Goal: Information Seeking & Learning: Learn about a topic

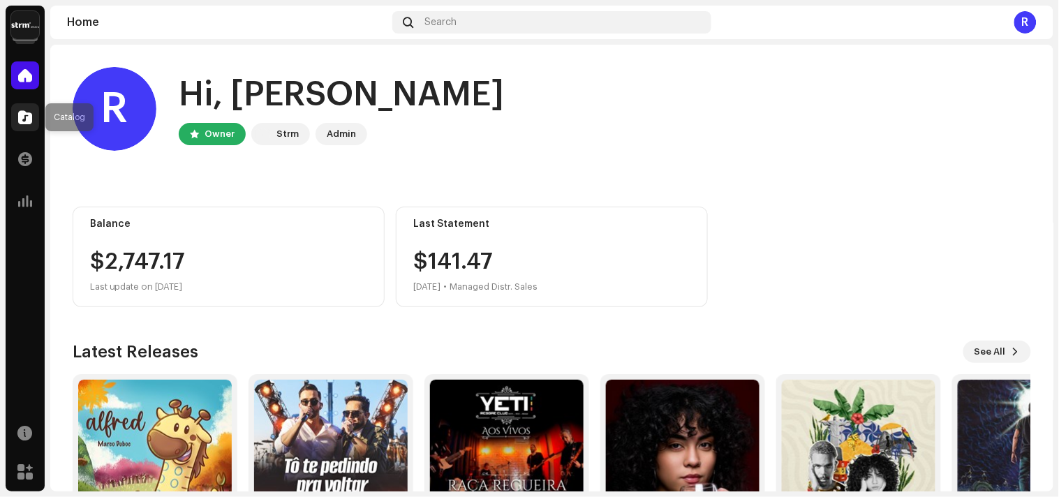
click at [22, 115] on span at bounding box center [25, 117] width 14 height 11
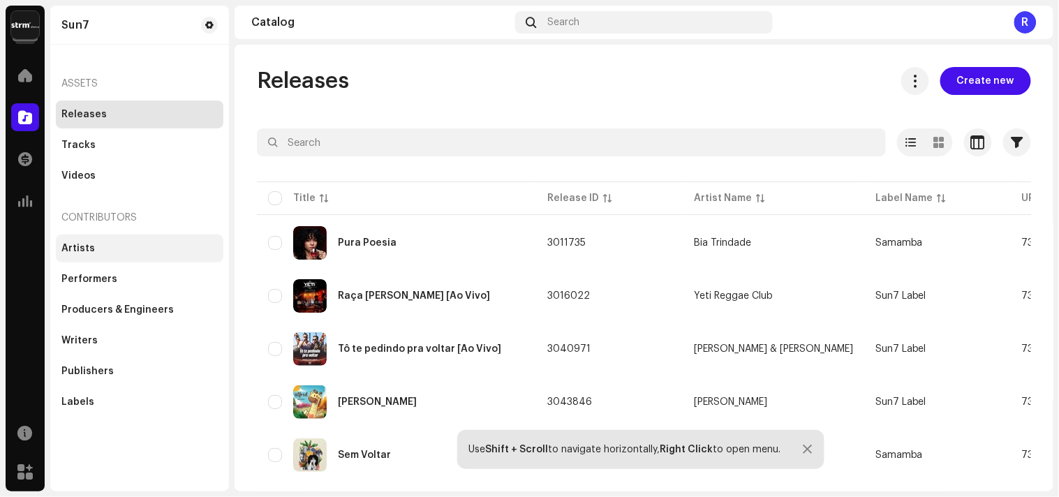
click at [138, 253] on div "Artists" at bounding box center [139, 248] width 156 height 11
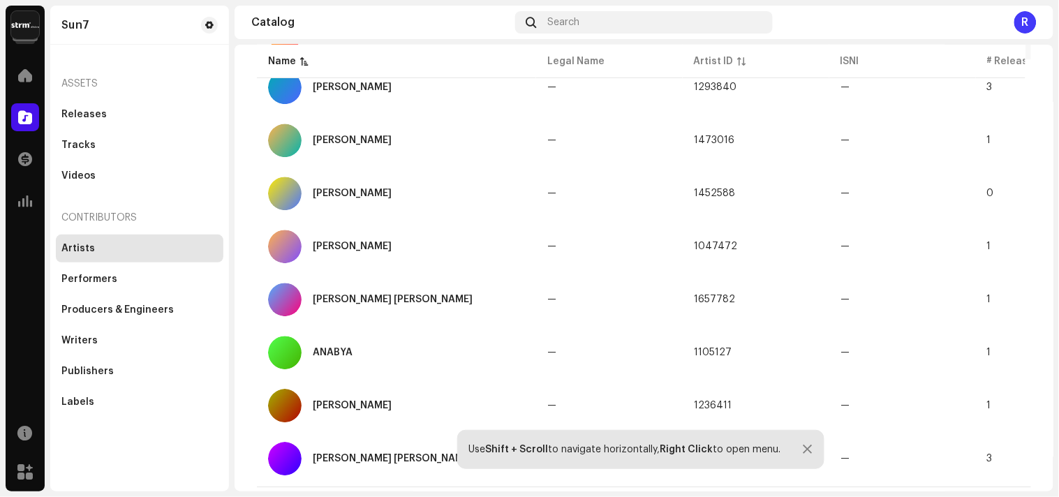
scroll to position [1029, 0]
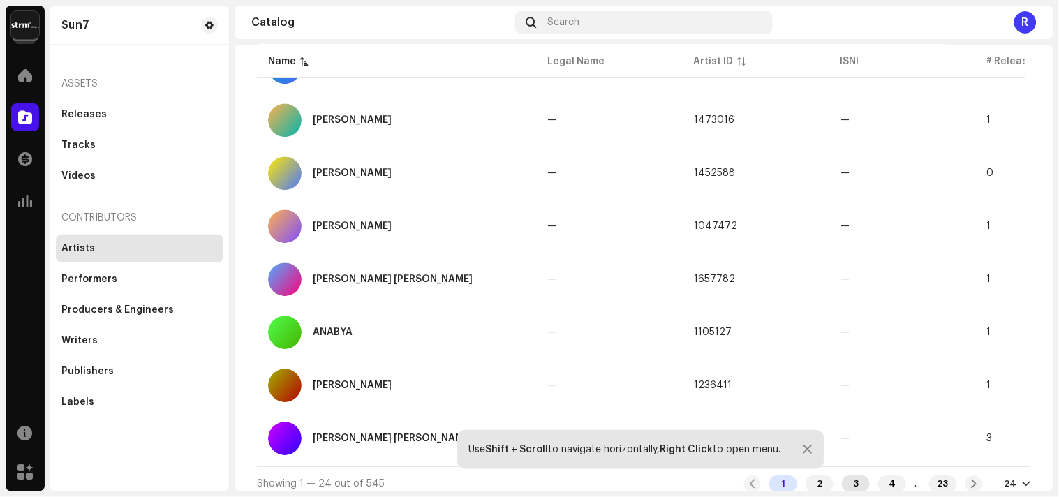
click at [850, 478] on div "3" at bounding box center [856, 484] width 28 height 17
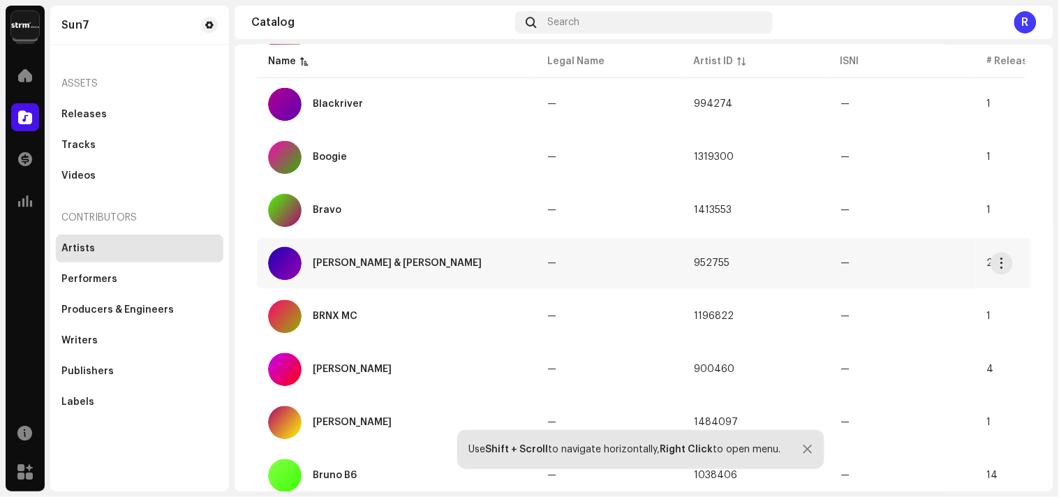
scroll to position [1029, 0]
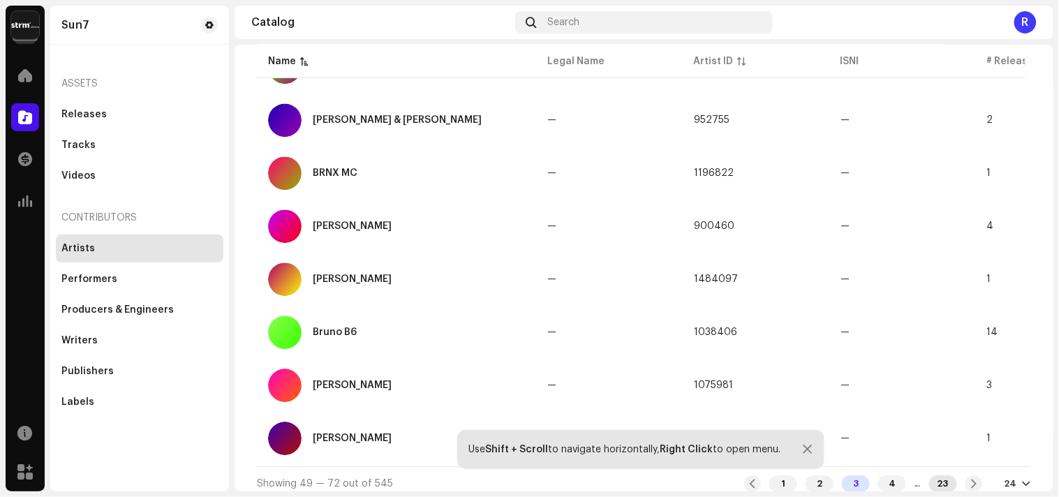
click at [937, 476] on div "23" at bounding box center [943, 484] width 28 height 17
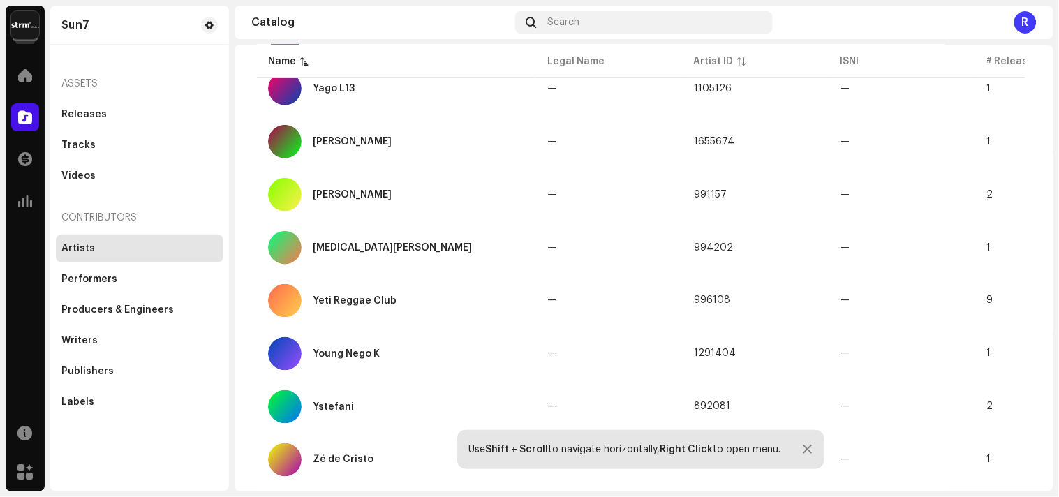
scroll to position [620, 0]
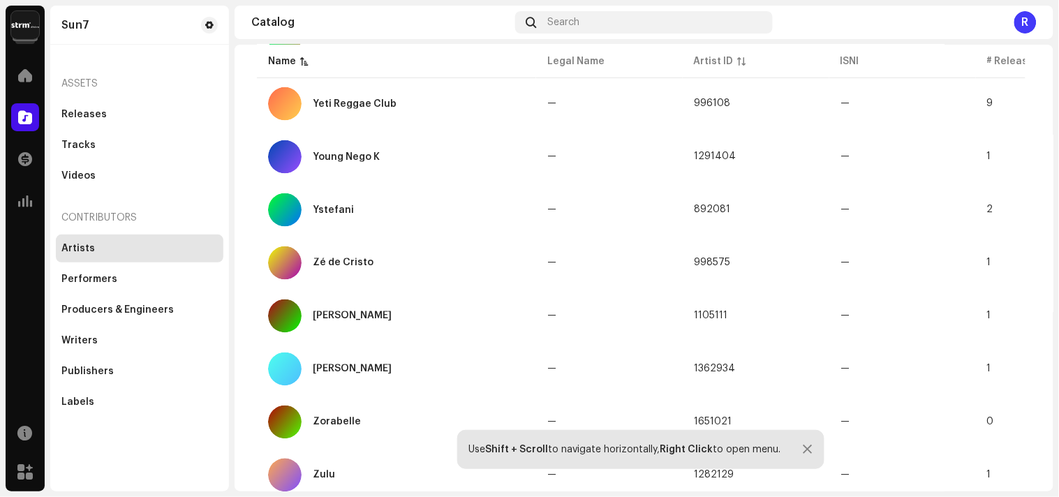
click at [807, 447] on div at bounding box center [808, 449] width 9 height 11
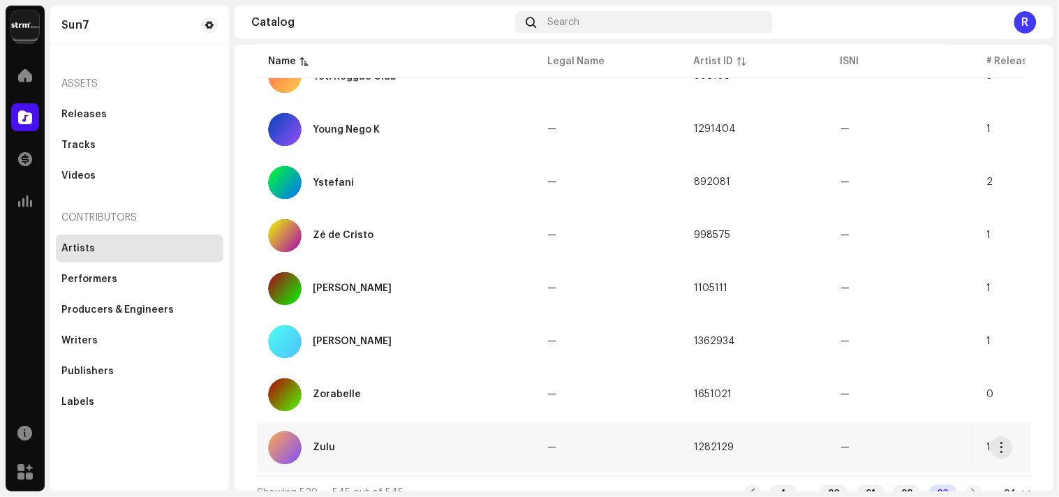
scroll to position [661, 0]
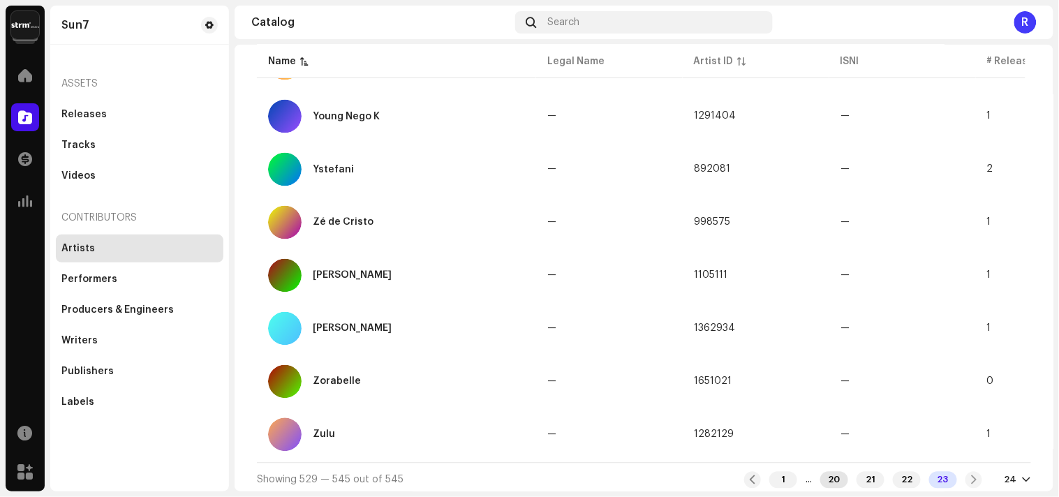
click at [829, 473] on div "20" at bounding box center [835, 480] width 28 height 17
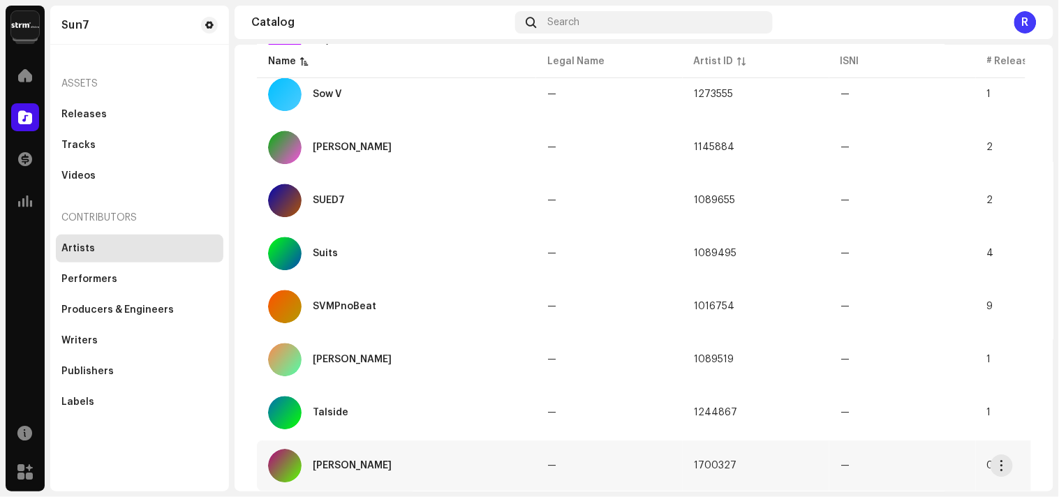
scroll to position [1029, 0]
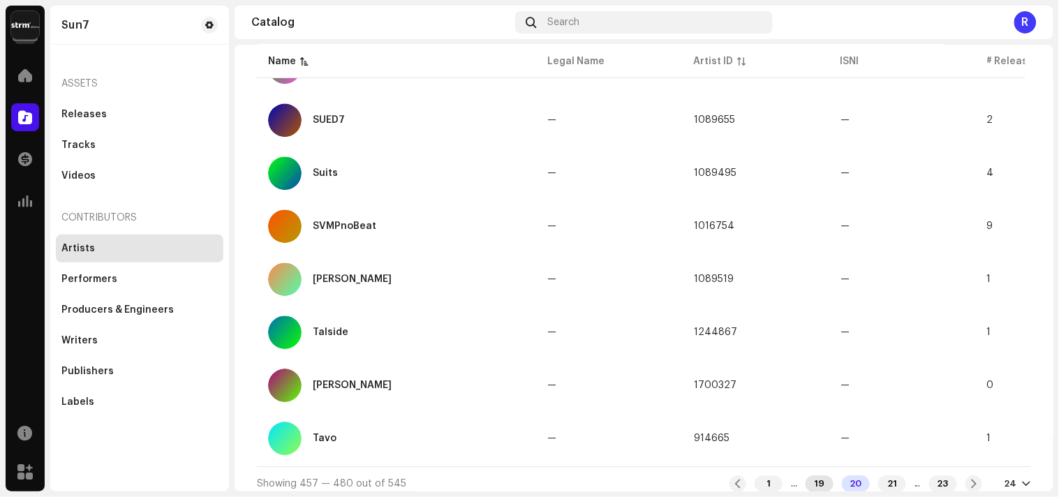
click at [814, 476] on div "19" at bounding box center [820, 484] width 28 height 17
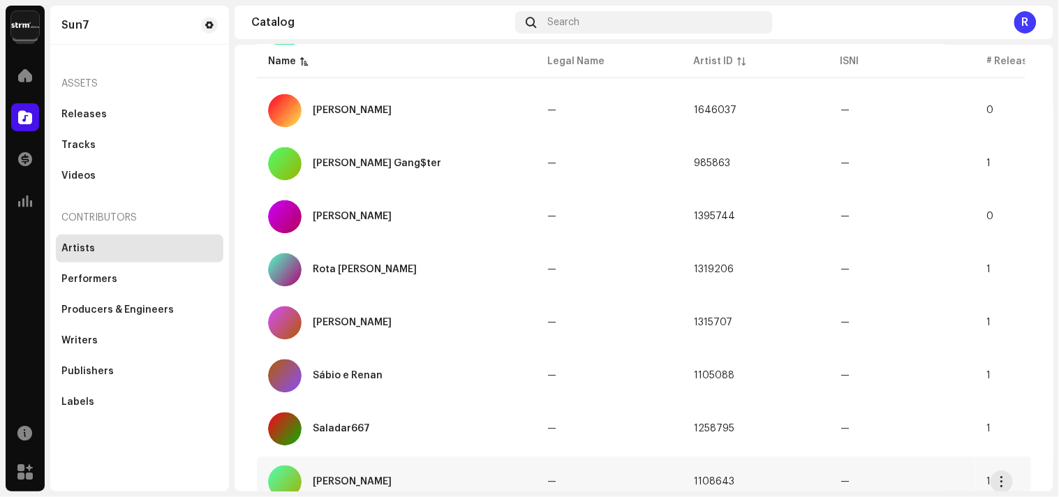
scroll to position [1029, 0]
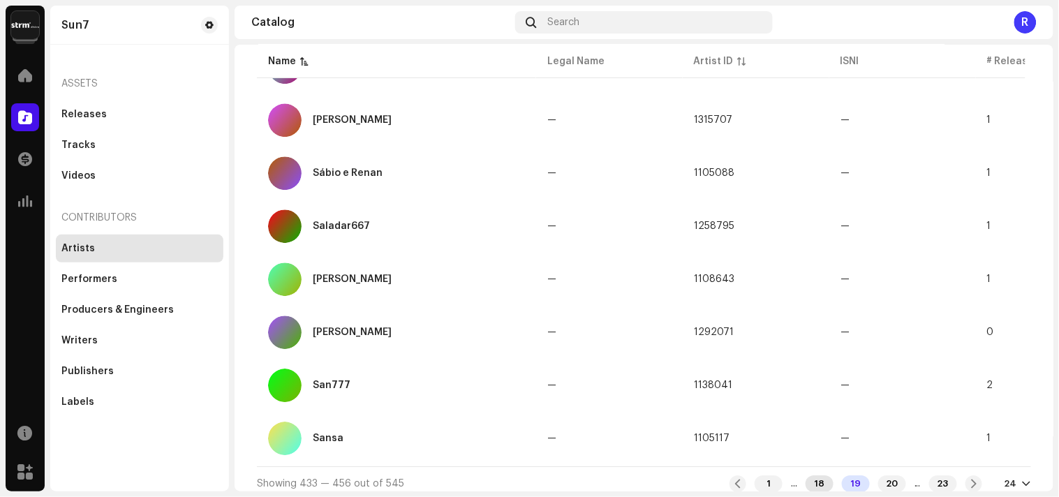
click at [806, 476] on div "18" at bounding box center [820, 484] width 28 height 17
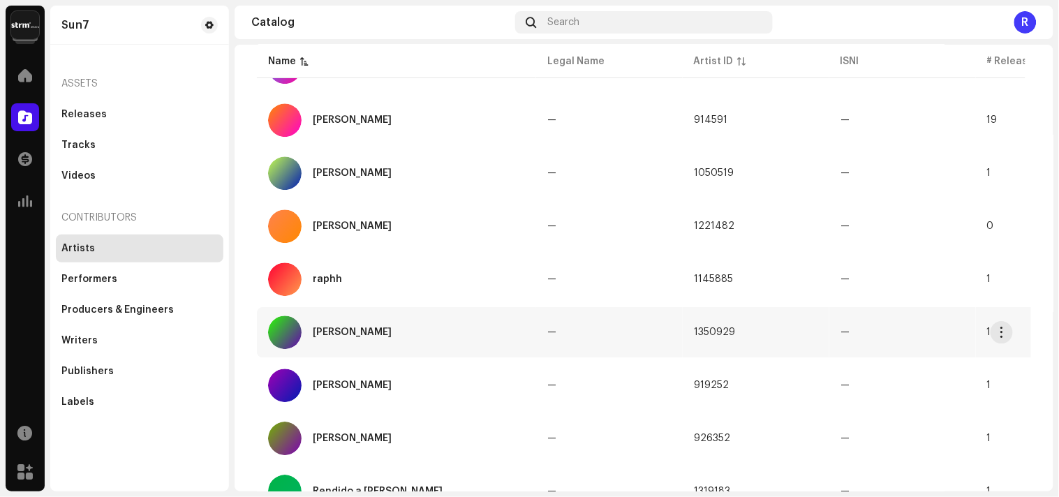
scroll to position [1029, 0]
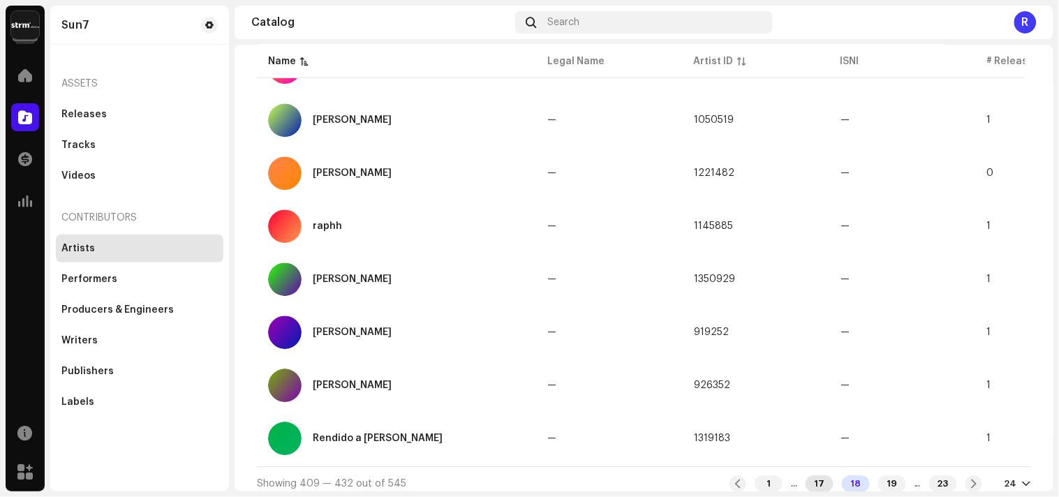
click at [806, 478] on div "17" at bounding box center [820, 484] width 28 height 17
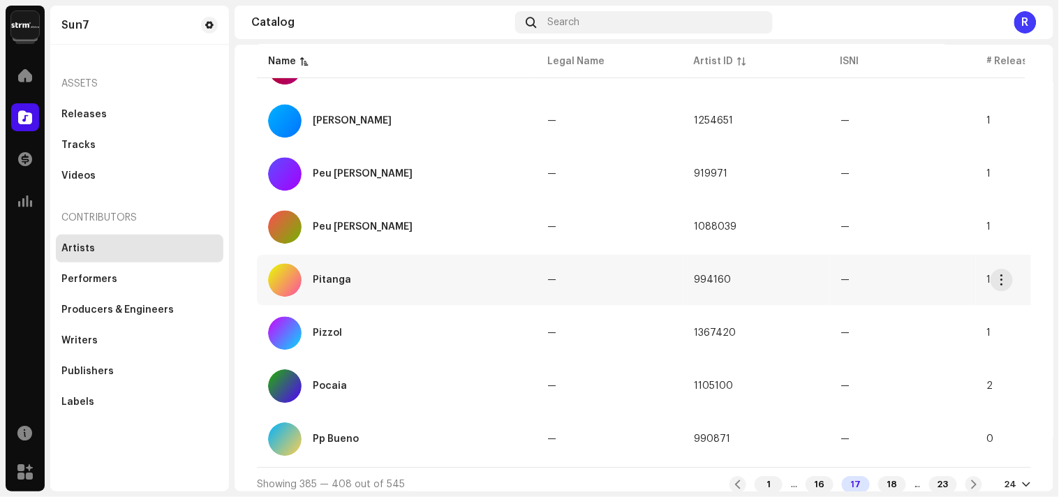
scroll to position [1029, 0]
click at [806, 476] on div "16" at bounding box center [820, 484] width 28 height 17
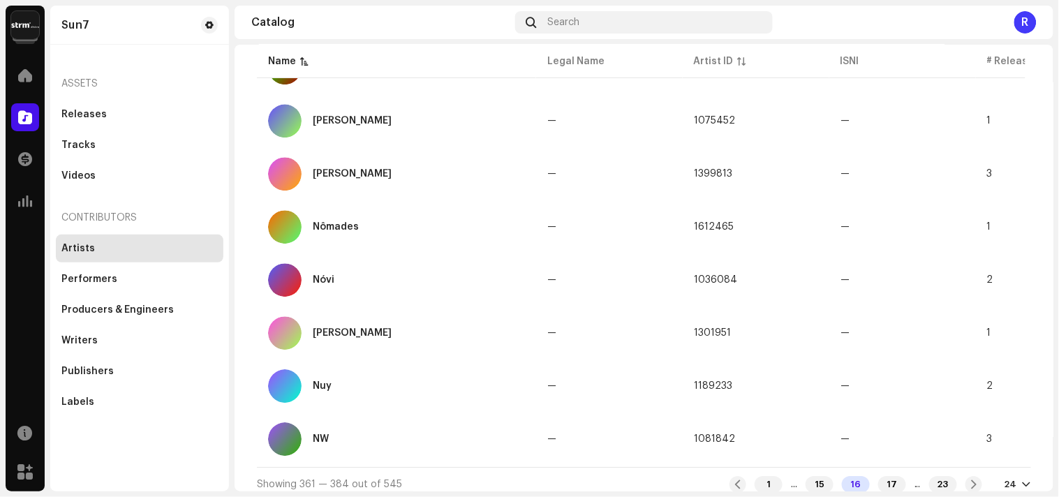
scroll to position [1029, 0]
click at [809, 476] on div "15" at bounding box center [820, 484] width 28 height 17
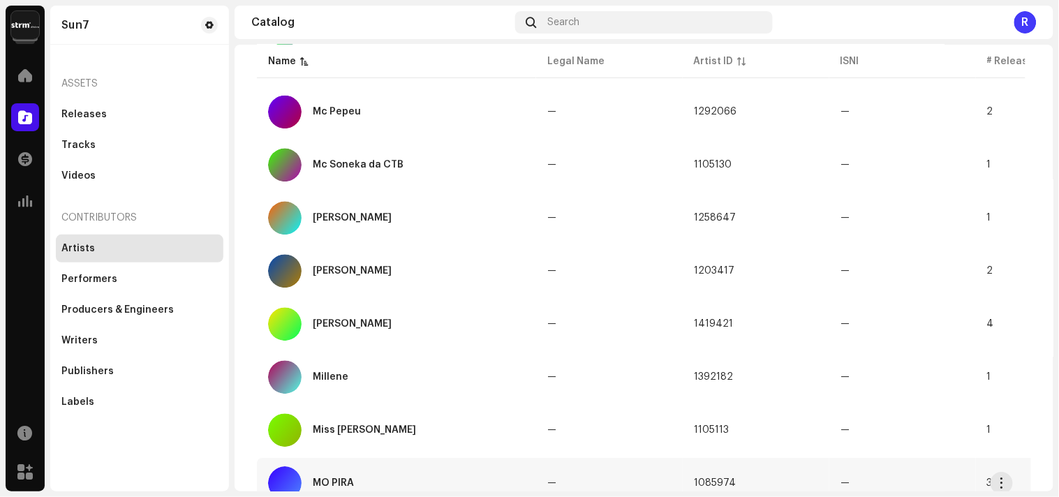
scroll to position [1029, 0]
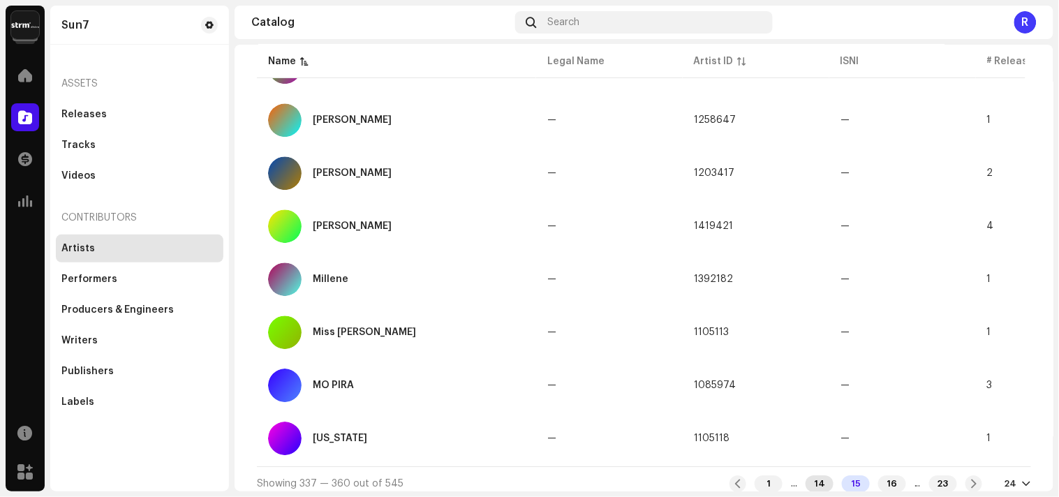
click at [807, 476] on div "14" at bounding box center [820, 484] width 28 height 17
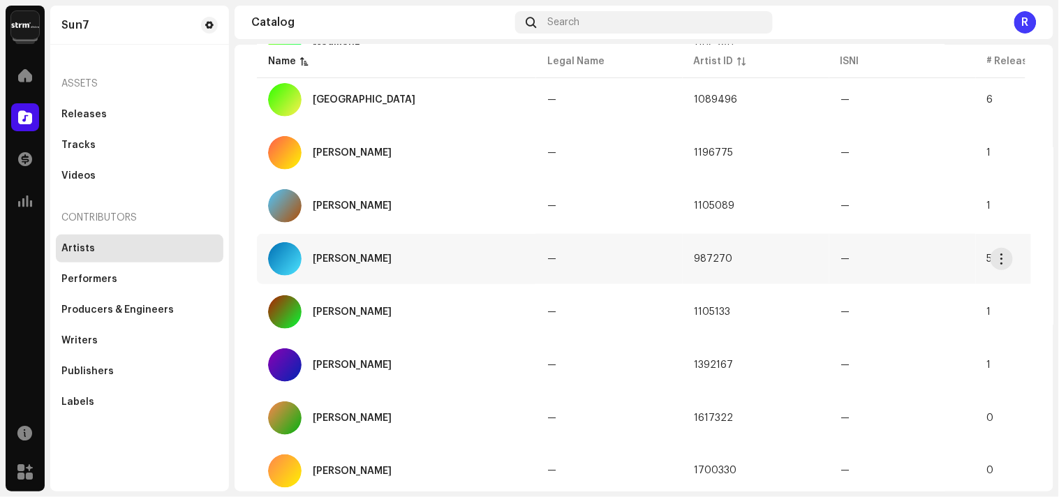
scroll to position [175, 0]
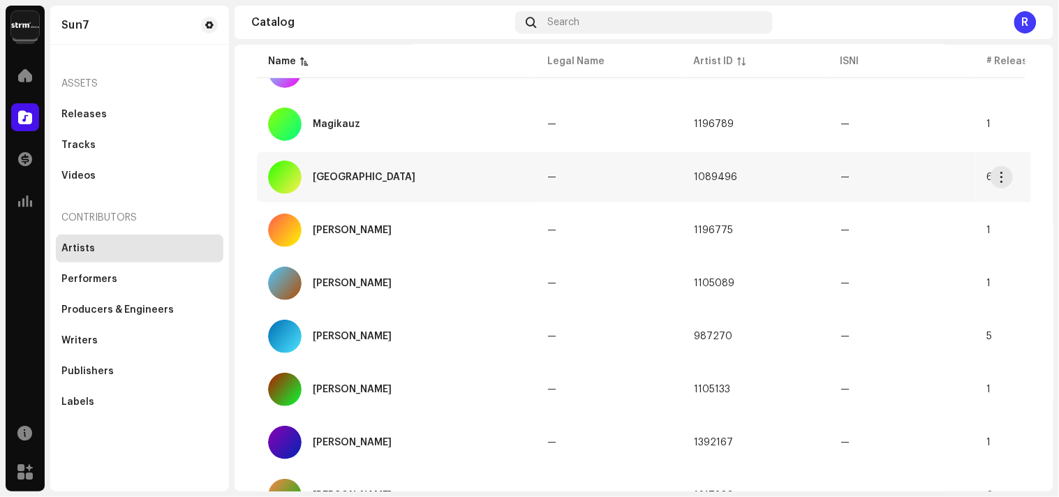
click at [318, 172] on div "[GEOGRAPHIC_DATA]" at bounding box center [364, 177] width 103 height 10
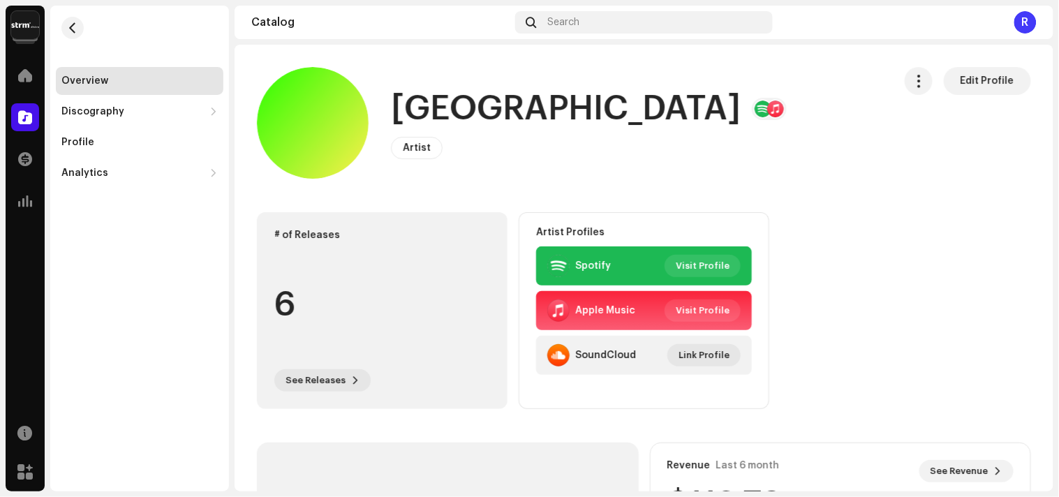
click at [337, 266] on div "6" at bounding box center [382, 305] width 216 height 106
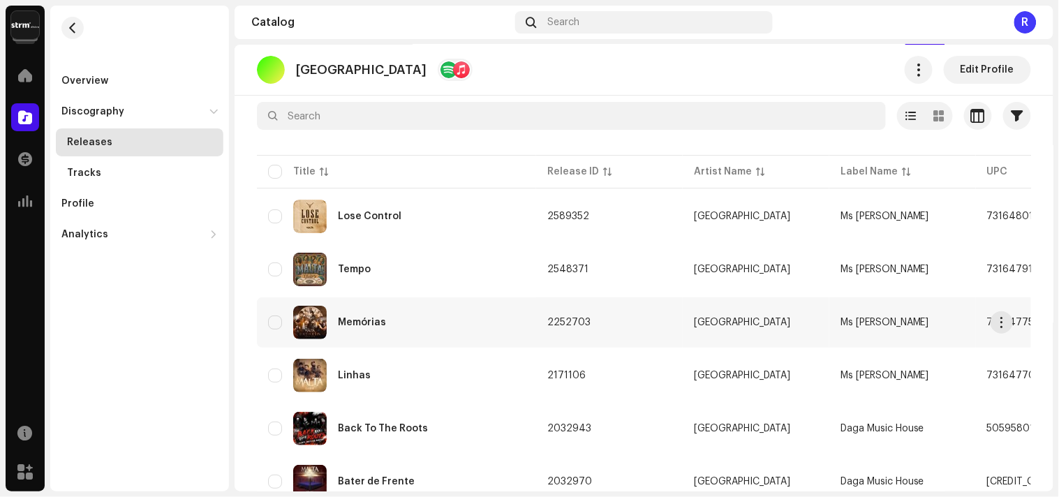
scroll to position [130, 0]
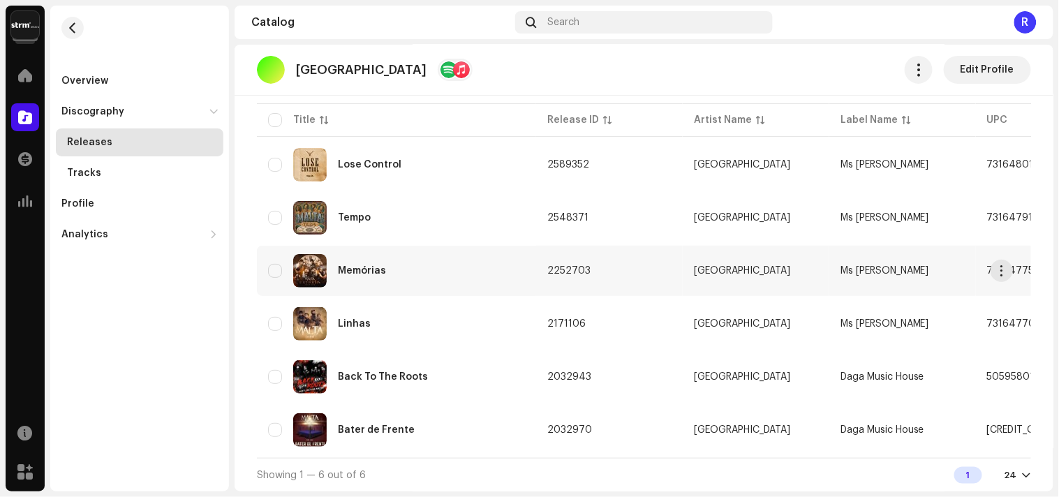
click at [365, 266] on div "Memórias" at bounding box center [362, 271] width 48 height 10
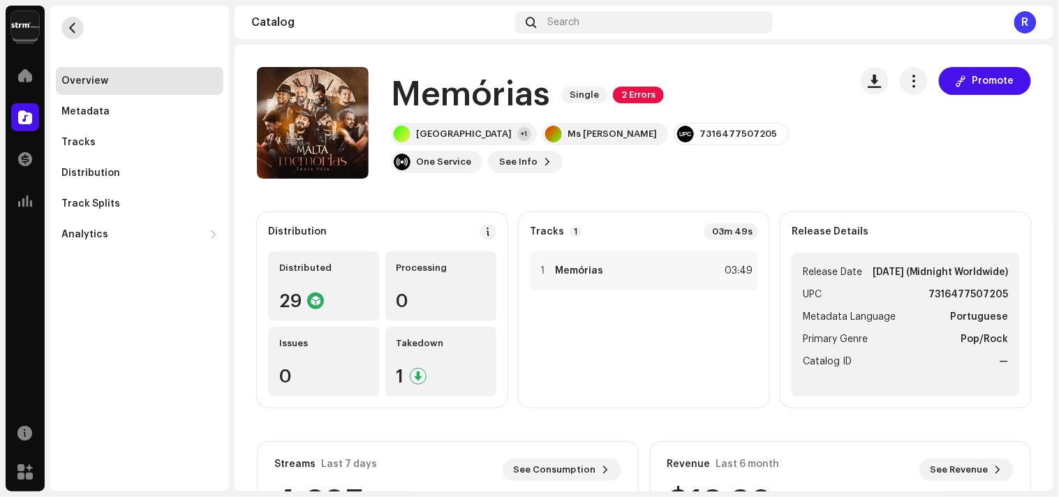
click at [71, 26] on span "button" at bounding box center [73, 27] width 10 height 11
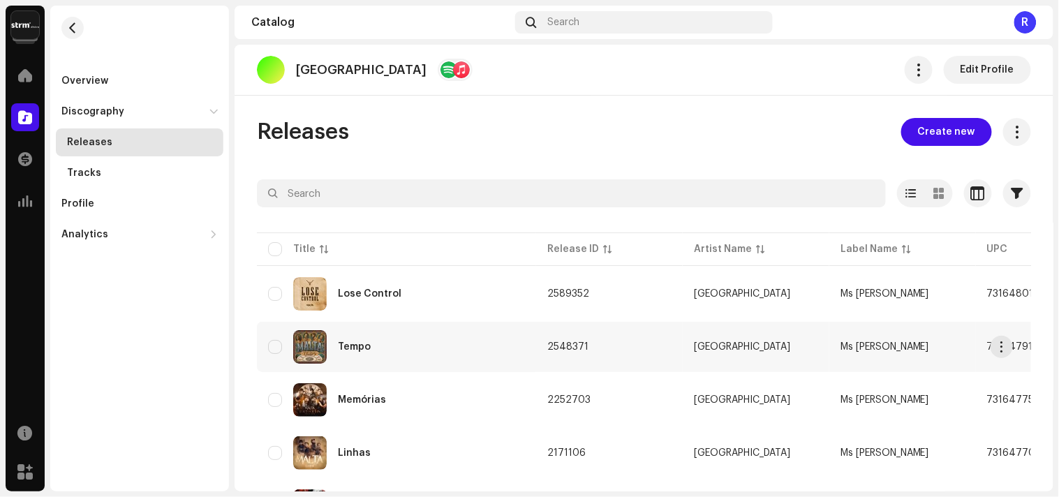
click at [360, 344] on div "Tempo" at bounding box center [354, 347] width 33 height 10
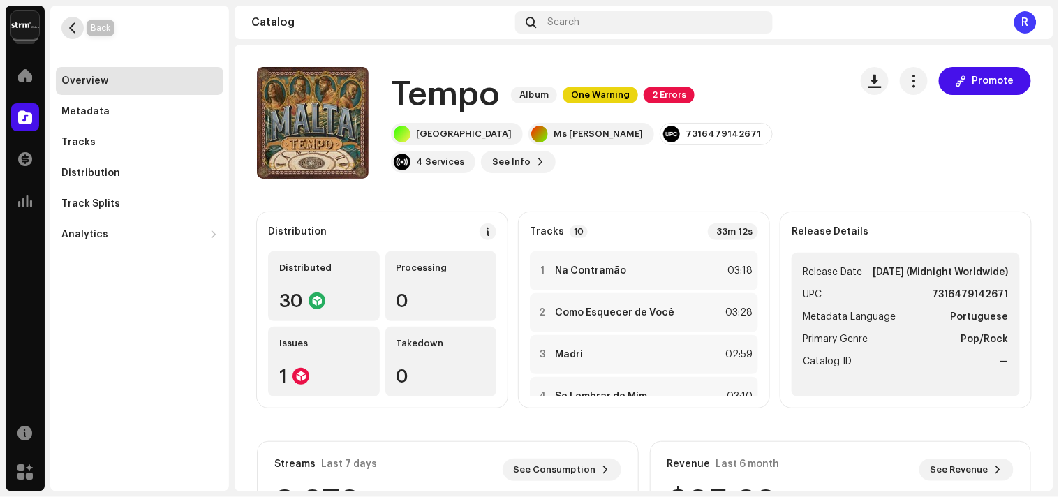
click at [72, 22] on span "button" at bounding box center [73, 27] width 10 height 11
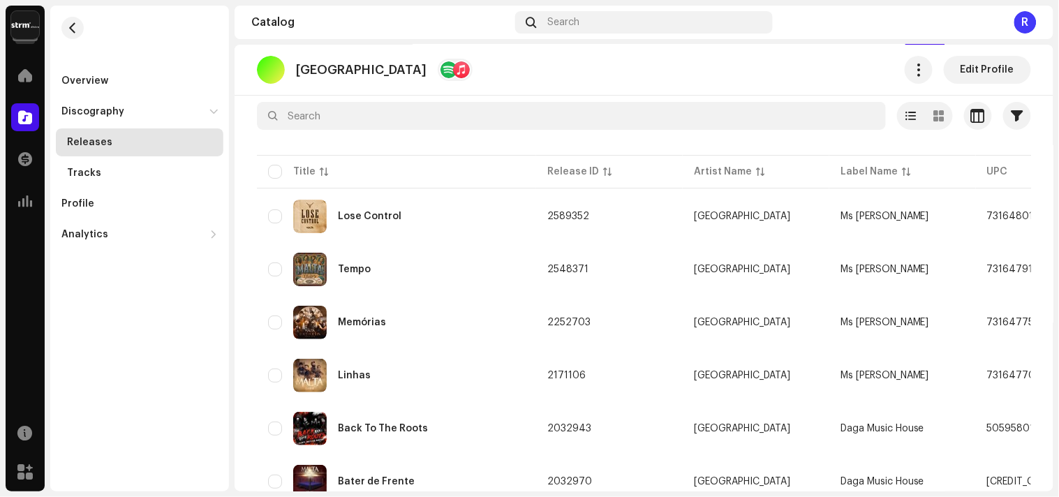
scroll to position [130, 0]
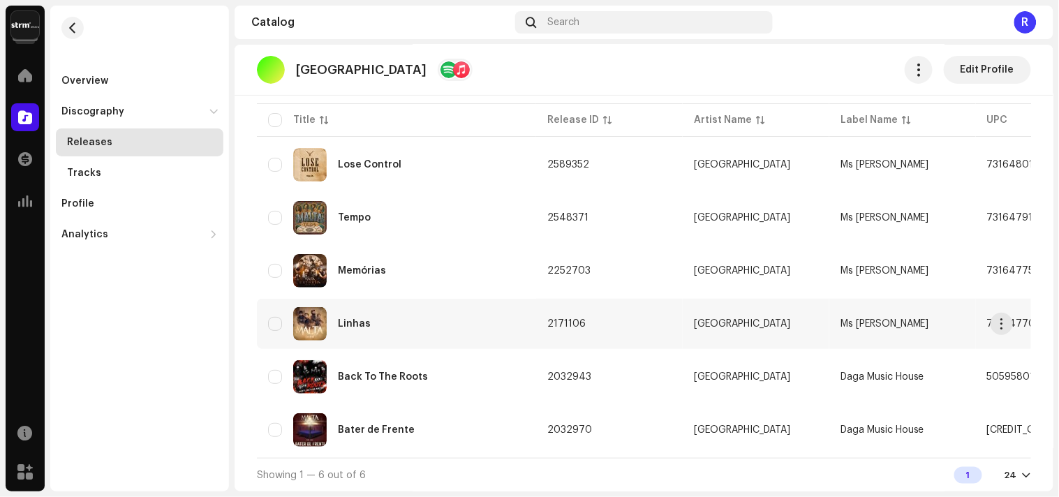
click at [360, 320] on div "Linhas" at bounding box center [354, 324] width 33 height 10
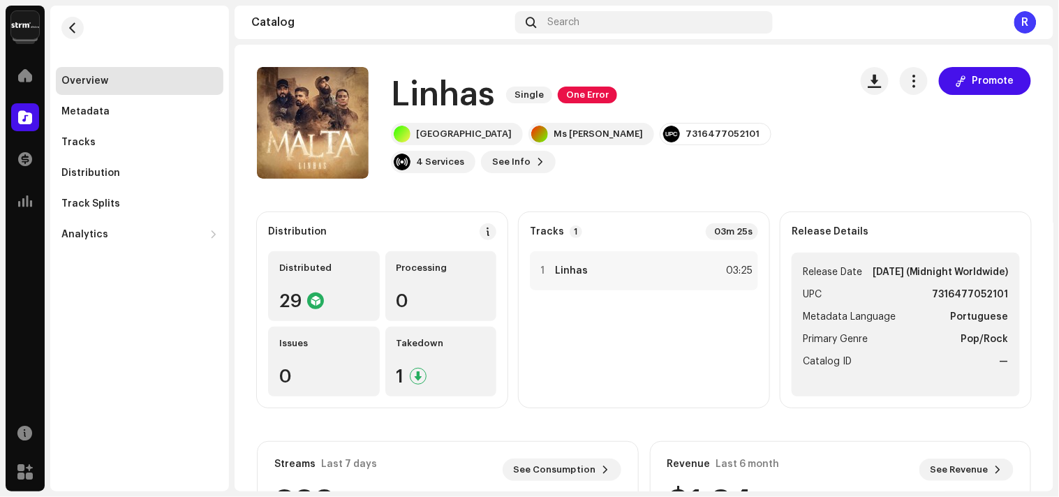
drag, startPoint x: 1024, startPoint y: 22, endPoint x: 760, endPoint y: 115, distance: 280.5
click at [1025, 22] on div "R" at bounding box center [1026, 22] width 22 height 22
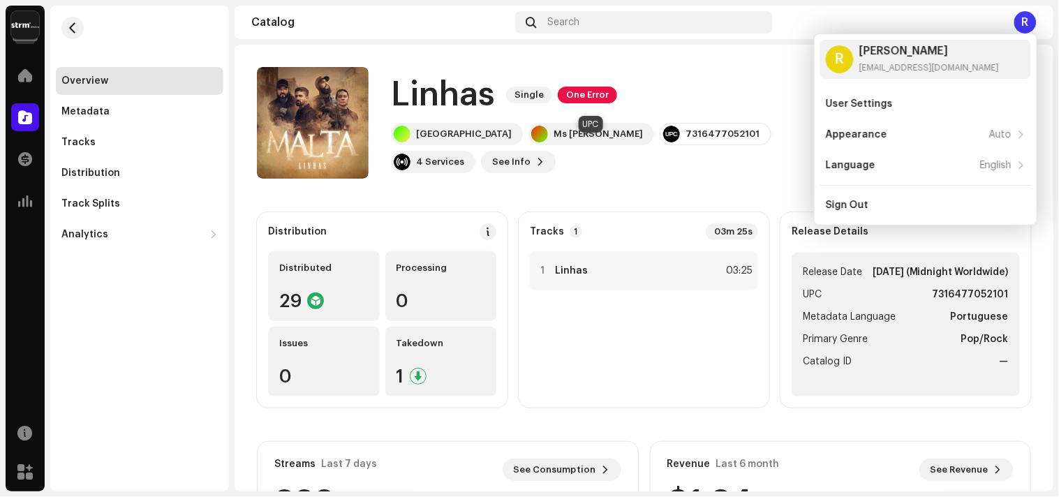
click at [881, 201] on div "Sign Out" at bounding box center [926, 205] width 200 height 11
